Goal: Find specific page/section: Find specific page/section

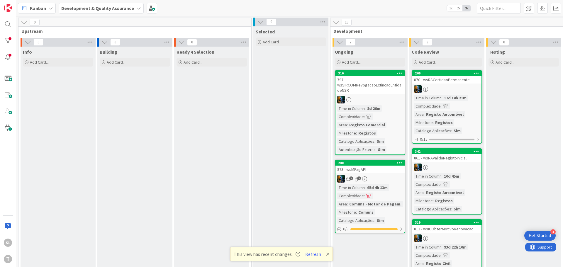
scroll to position [0, 115]
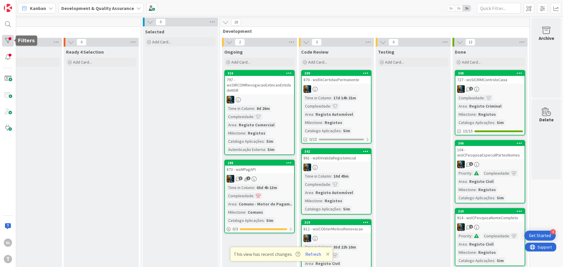
click at [3, 35] on div at bounding box center [8, 41] width 12 height 12
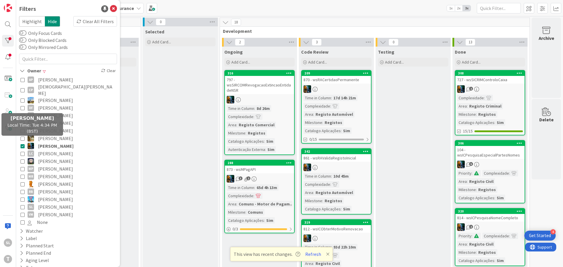
scroll to position [0, 0]
click at [24, 144] on icon at bounding box center [23, 146] width 4 height 4
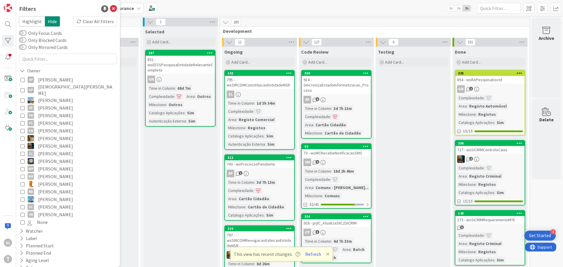
click at [23, 159] on icon at bounding box center [23, 161] width 4 height 4
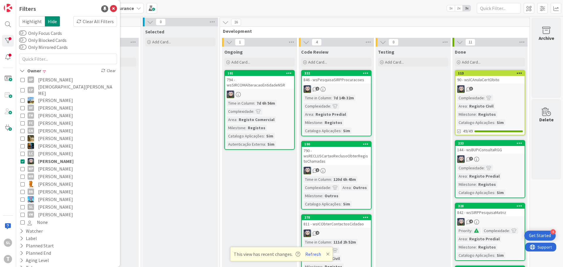
click at [268, 84] on div "794 - wsSIRCOMAlteracaoEntidadeNSR" at bounding box center [259, 82] width 69 height 13
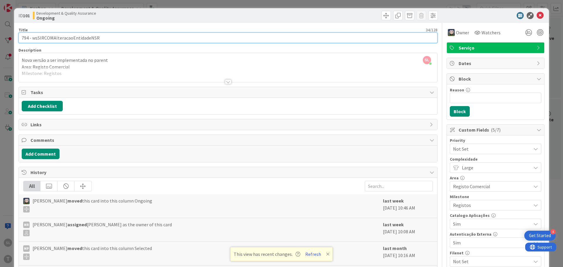
click at [73, 39] on input "794 - wsSIRCOMAlteracaoEntidadeNSR" at bounding box center [227, 38] width 419 height 11
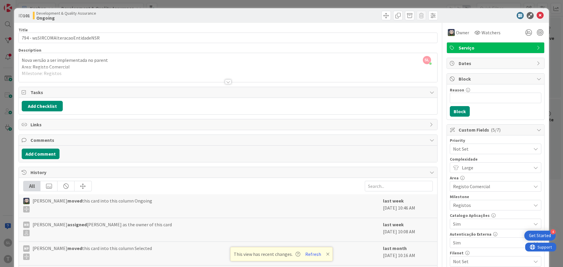
click at [256, 6] on div "ID 101 Development & Quality Assurance Ongoing Title 34 / 128 794 - wsSIRCOMAlt…" at bounding box center [281, 133] width 563 height 267
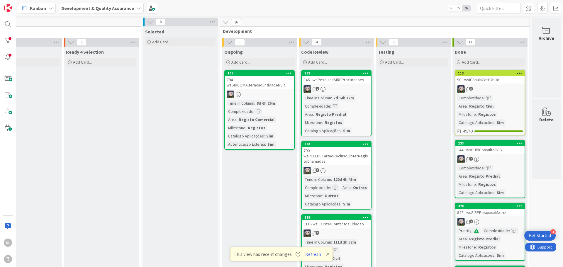
click at [318, 94] on div "332 846 - wsPesquisaSIRPProcuracoes 2 Time in Column : 7d 14h 32m Complexidade …" at bounding box center [336, 103] width 70 height 66
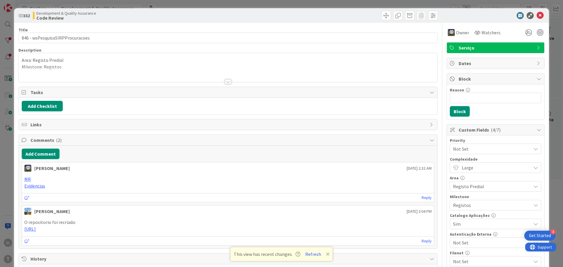
click at [167, 6] on div "ID 332 Development & Quality Assurance Code Review Title 31 / 128 846 - wsPesqu…" at bounding box center [281, 133] width 563 height 267
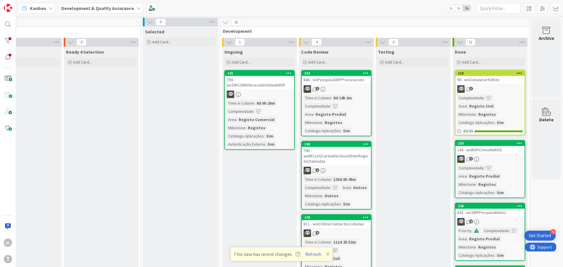
click at [253, 95] on div at bounding box center [259, 95] width 69 height 8
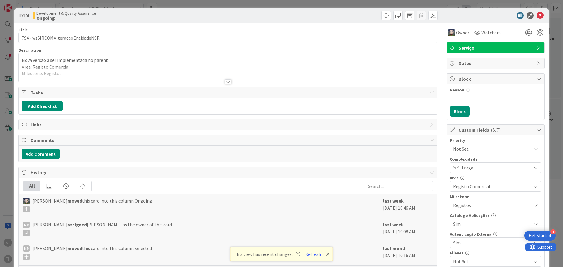
click at [185, 5] on div "ID 101 Development & Quality Assurance Ongoing Title 34 / 128 794 - wsSIRCOMAlt…" at bounding box center [281, 133] width 563 height 267
